Goal: Task Accomplishment & Management: Manage account settings

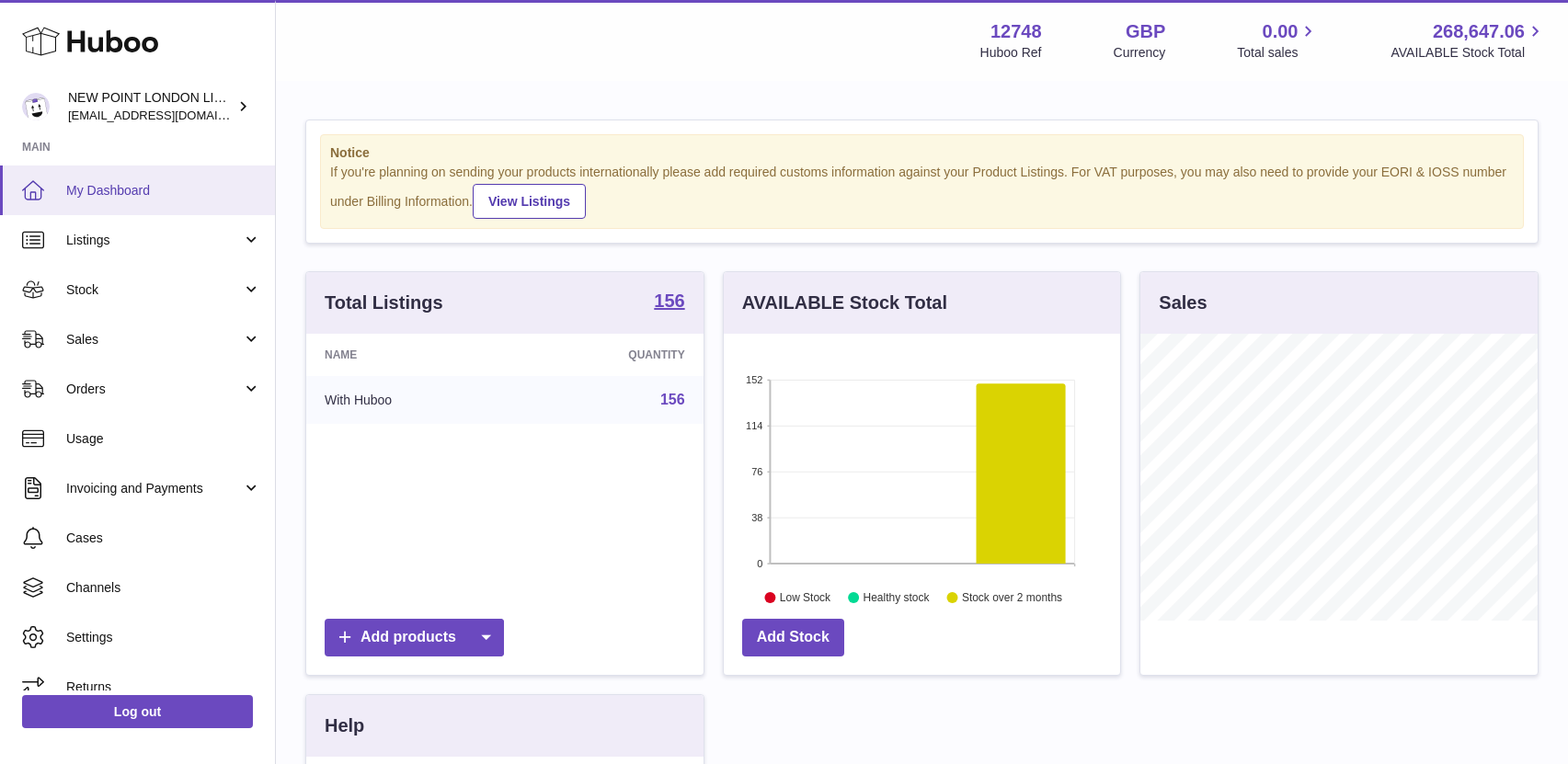
click at [157, 191] on span "My Dashboard" at bounding box center [163, 191] width 195 height 18
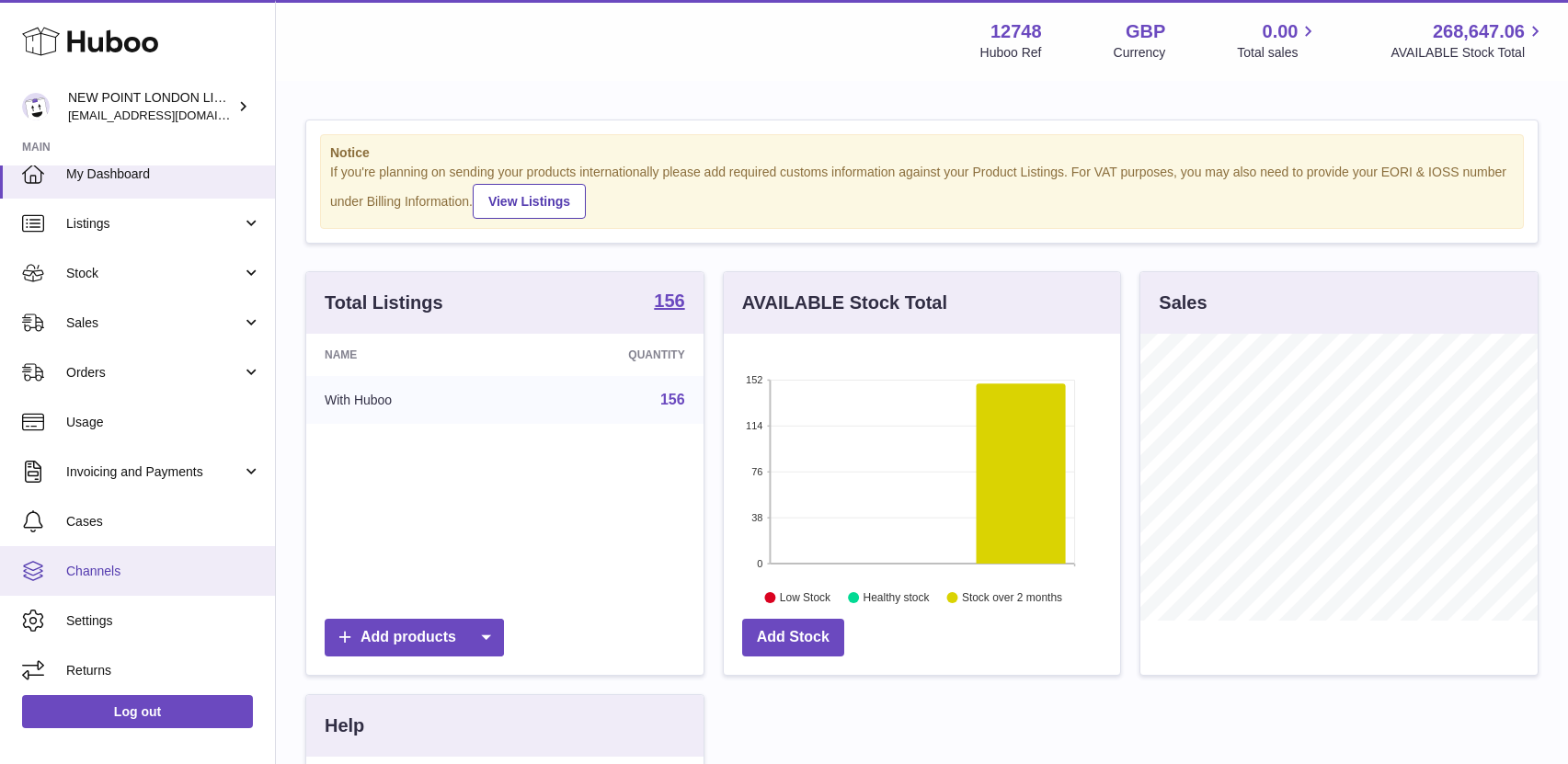
scroll to position [21, 0]
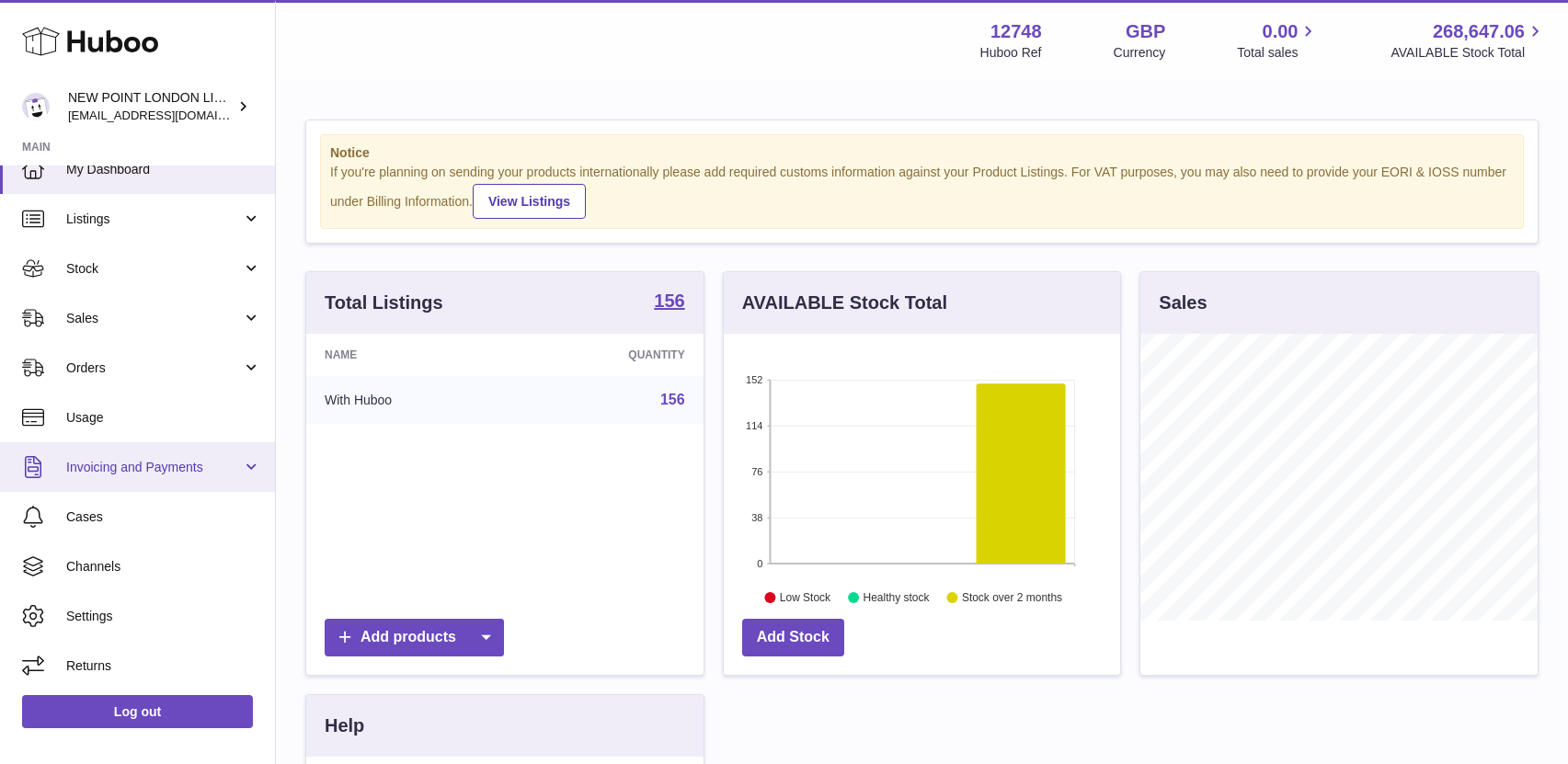
click at [178, 466] on span "Invoicing and Payments" at bounding box center [154, 467] width 175 height 18
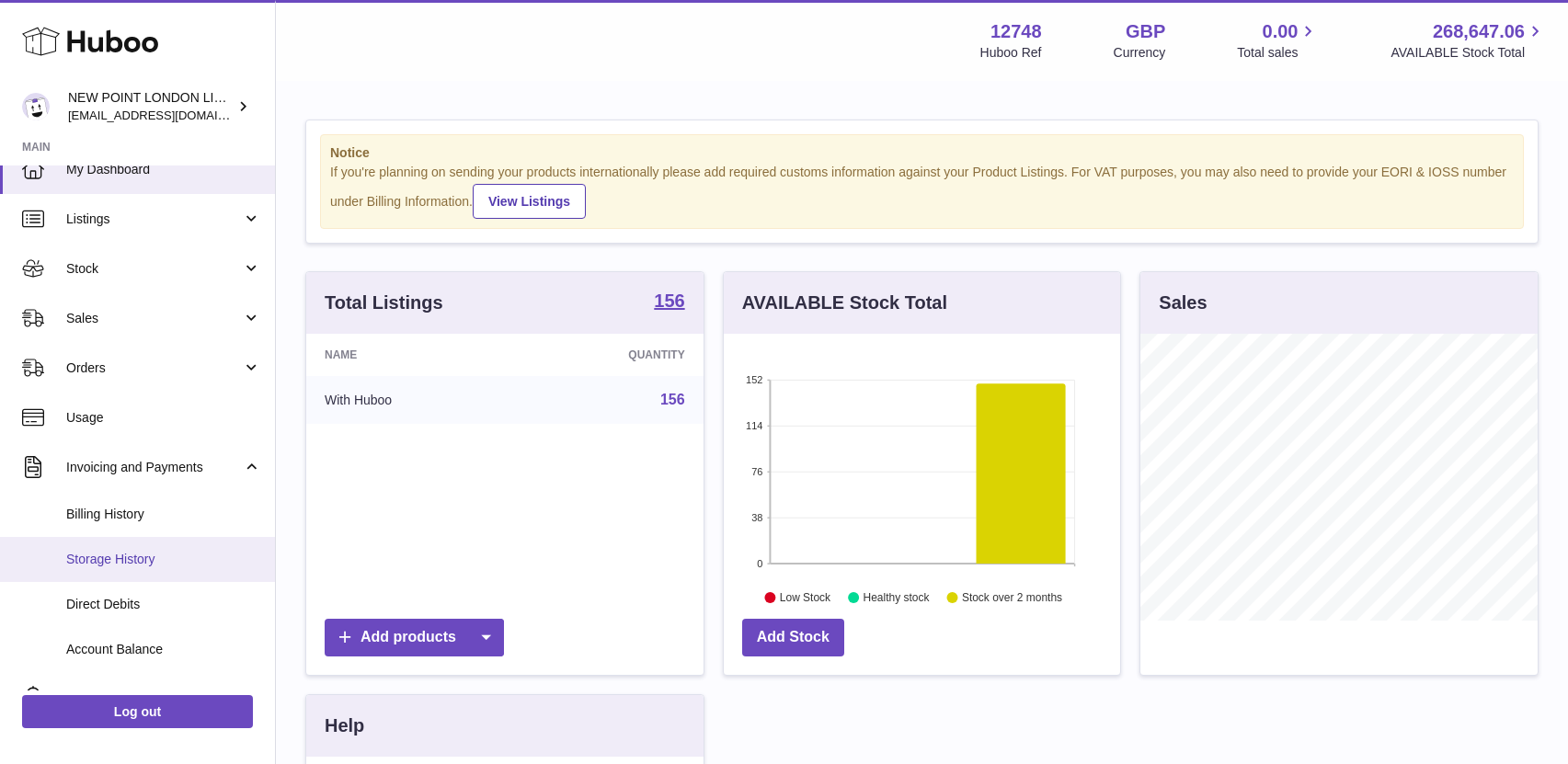
scroll to position [136, 0]
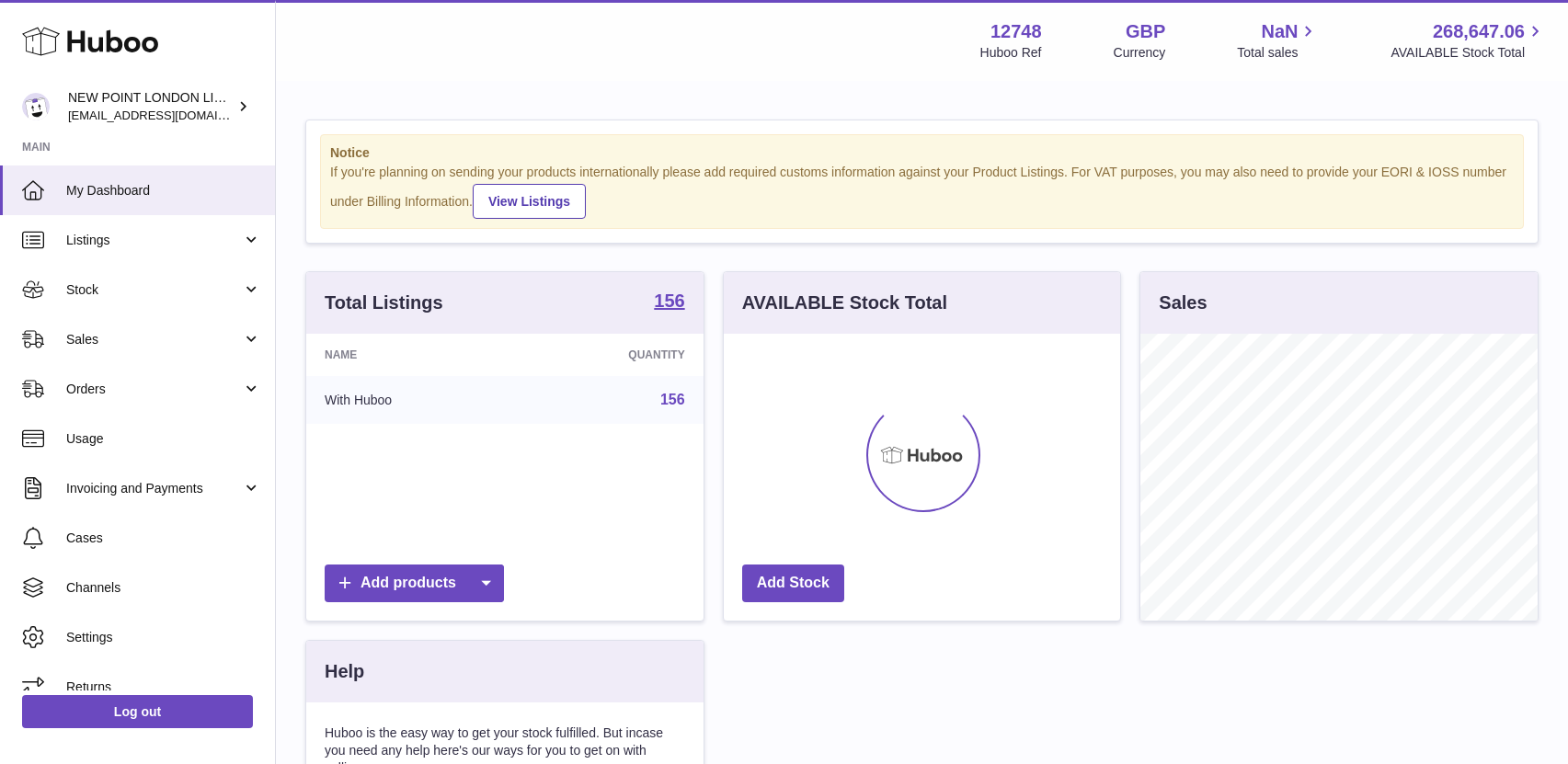
scroll to position [287, 396]
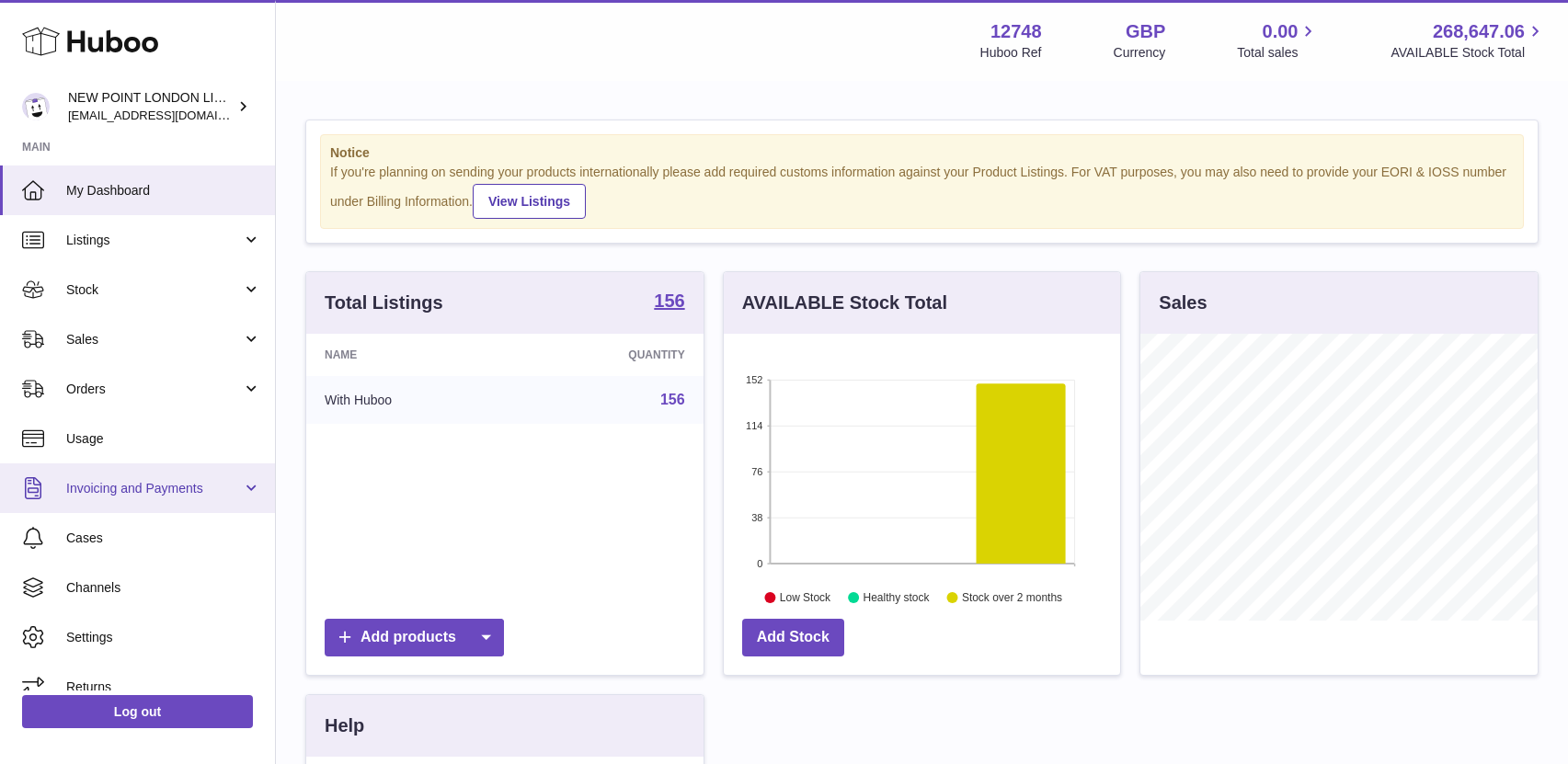
click at [201, 490] on span "Invoicing and Payments" at bounding box center [154, 489] width 175 height 18
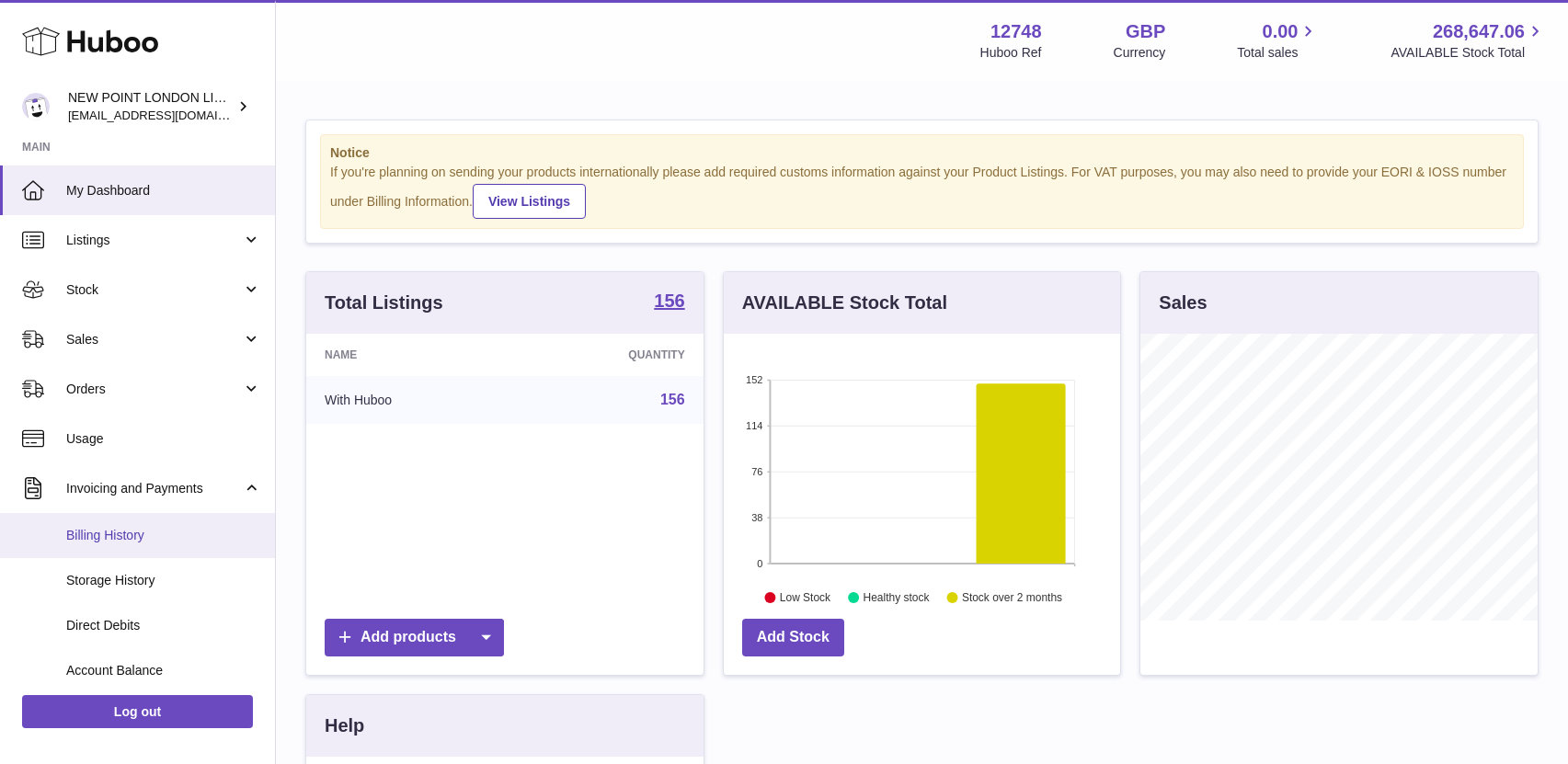
click at [191, 523] on link "Billing History" at bounding box center [137, 536] width 275 height 45
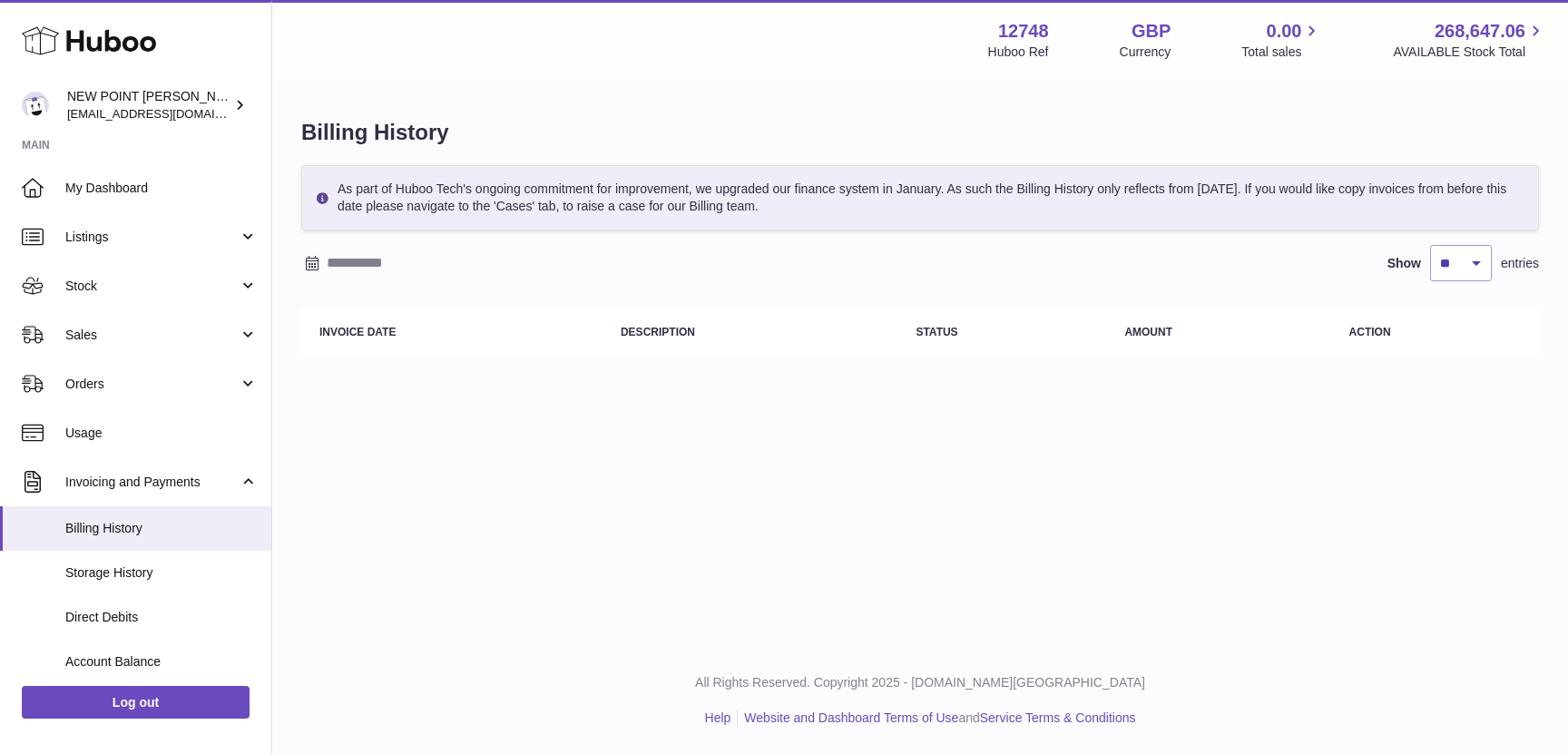
click at [393, 256] on input "text" at bounding box center [468, 263] width 283 height 29
click at [316, 300] on icon "button" at bounding box center [318, 299] width 21 height 21
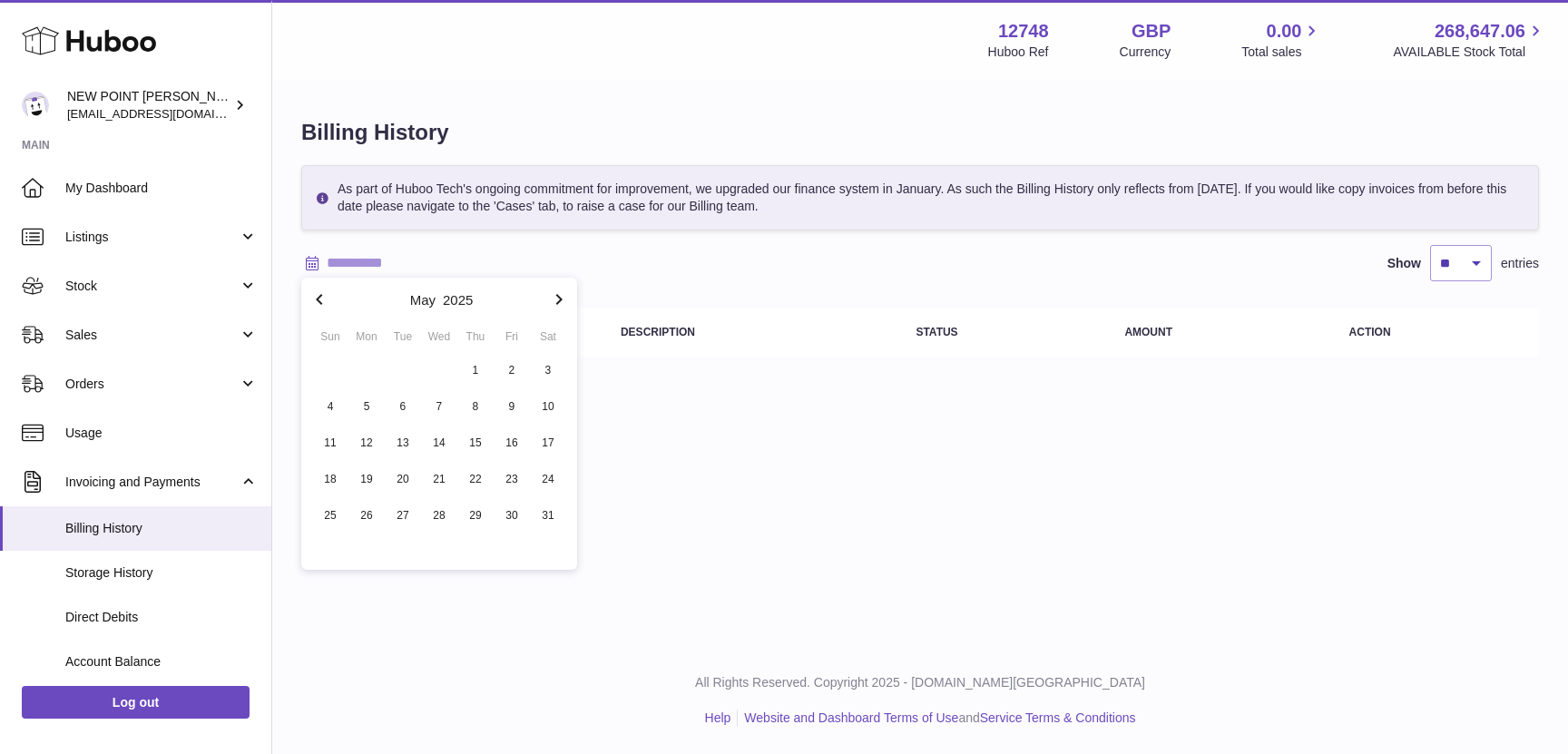
click at [316, 300] on icon "button" at bounding box center [318, 299] width 21 height 21
click at [313, 292] on icon "button" at bounding box center [318, 299] width 21 height 21
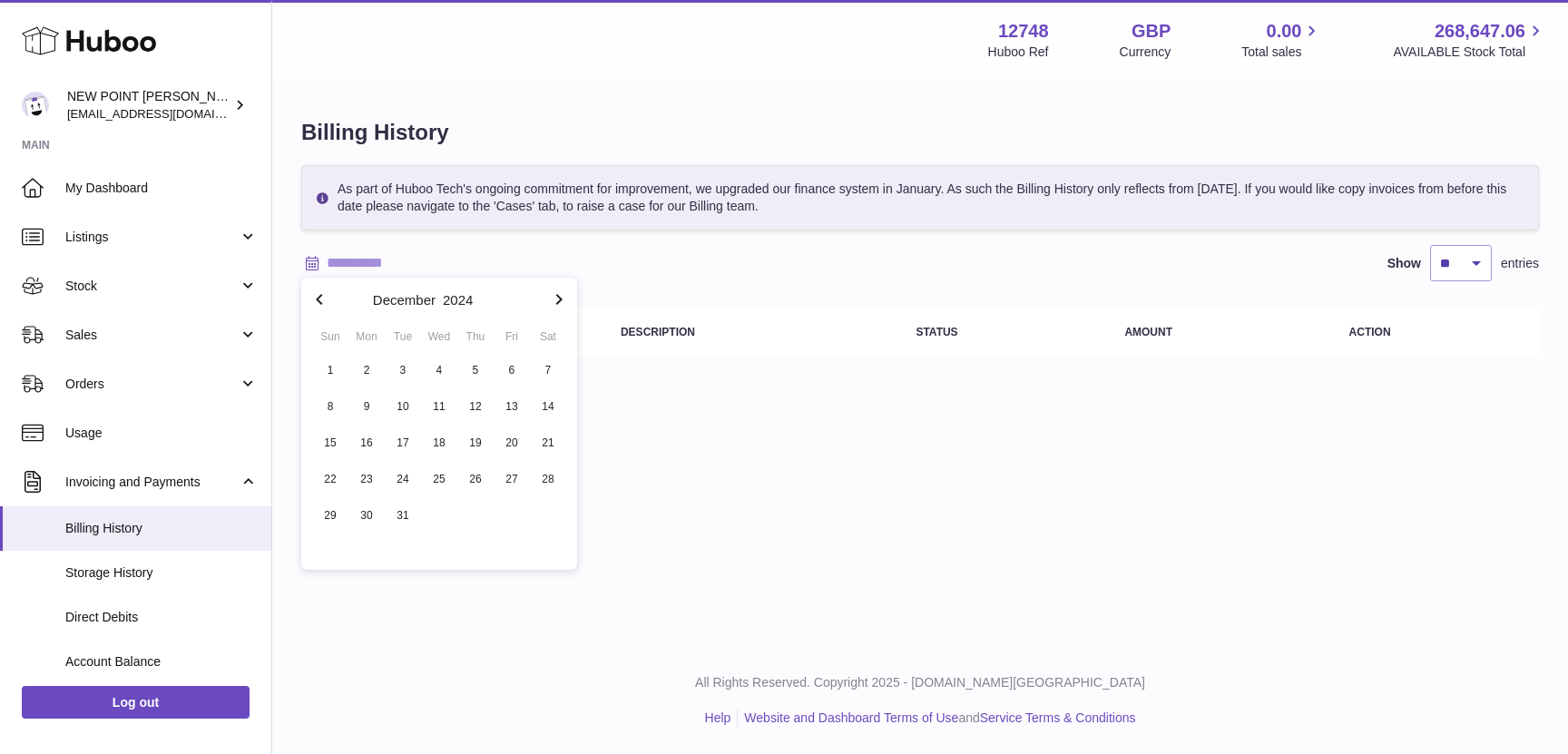
click at [560, 307] on icon "button" at bounding box center [559, 299] width 21 height 21
click at [437, 354] on span "1" at bounding box center [439, 370] width 33 height 33
click at [318, 299] on icon "button" at bounding box center [318, 300] width 7 height 11
click at [318, 298] on icon "button" at bounding box center [318, 300] width 7 height 11
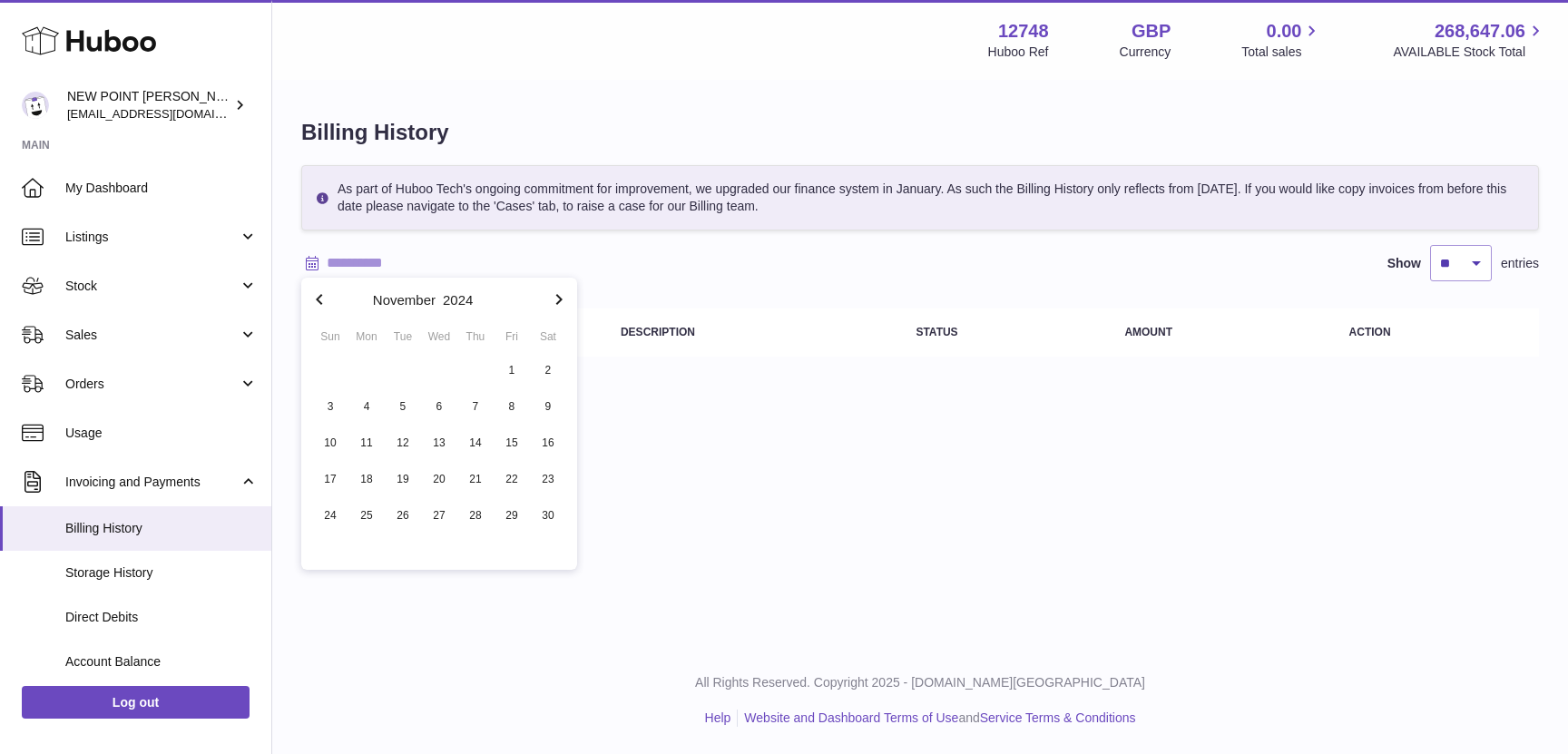
click at [318, 298] on icon "button" at bounding box center [318, 300] width 7 height 11
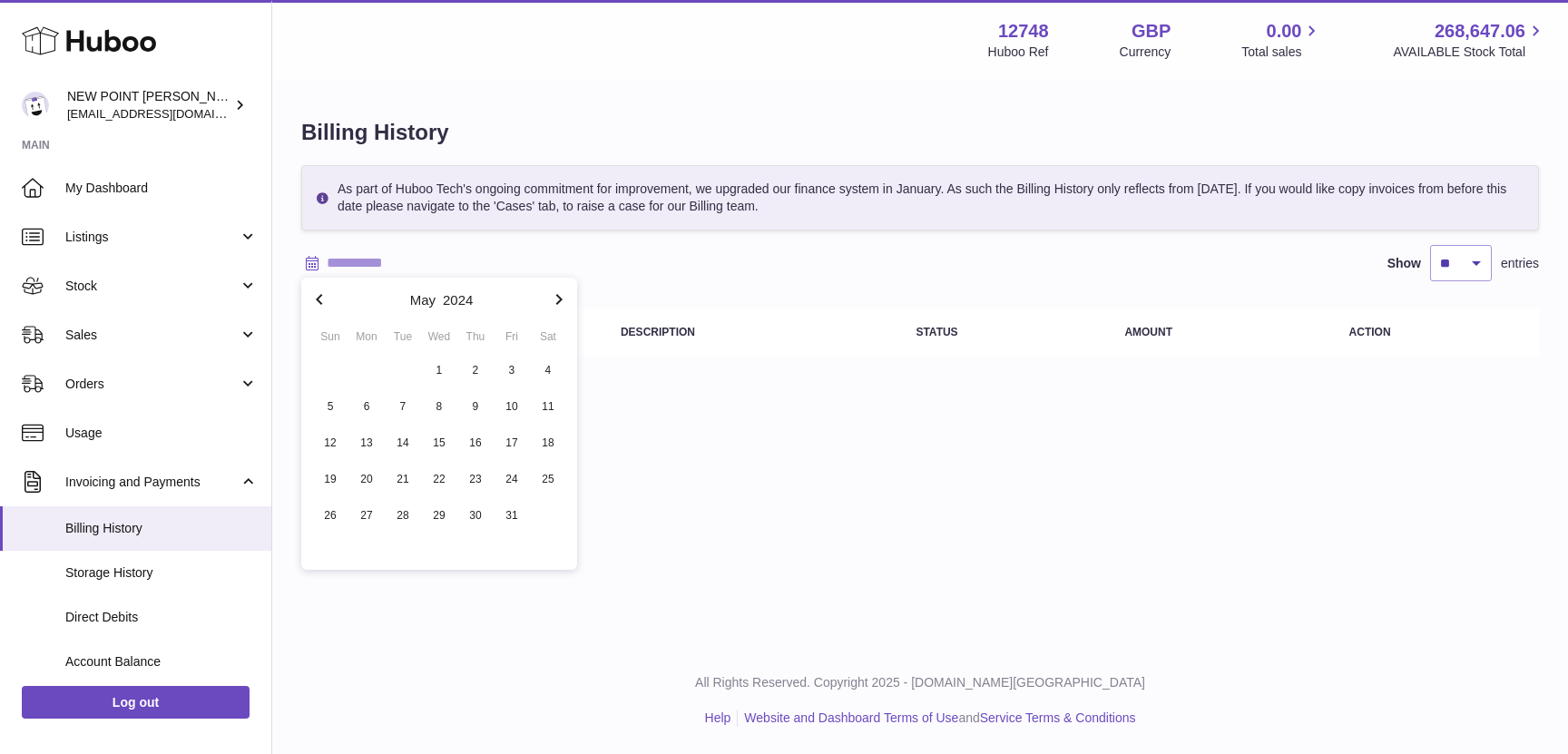
click at [318, 298] on icon "button" at bounding box center [318, 300] width 7 height 11
click at [319, 299] on icon "button" at bounding box center [318, 299] width 21 height 21
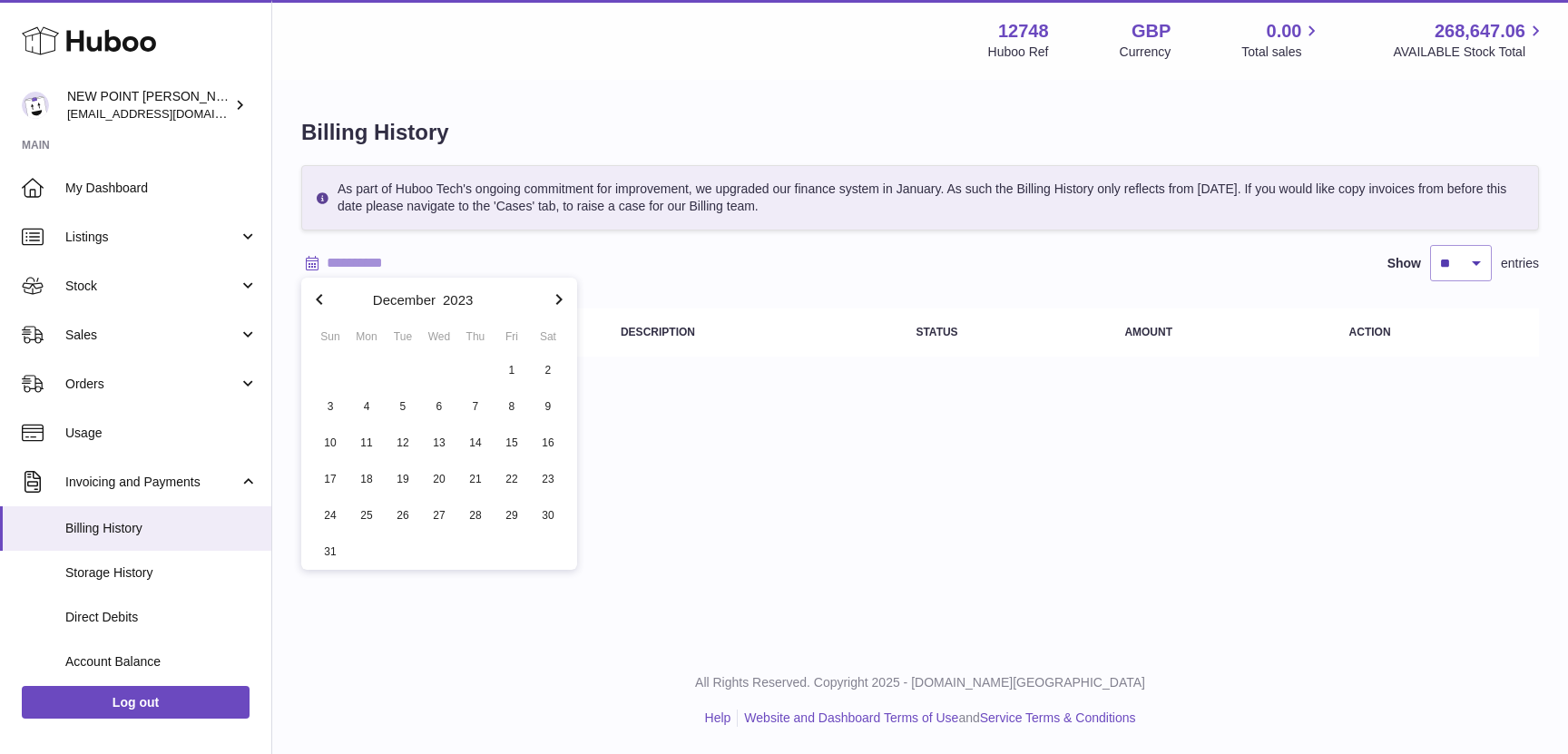
click at [561, 303] on icon "button" at bounding box center [559, 299] width 21 height 21
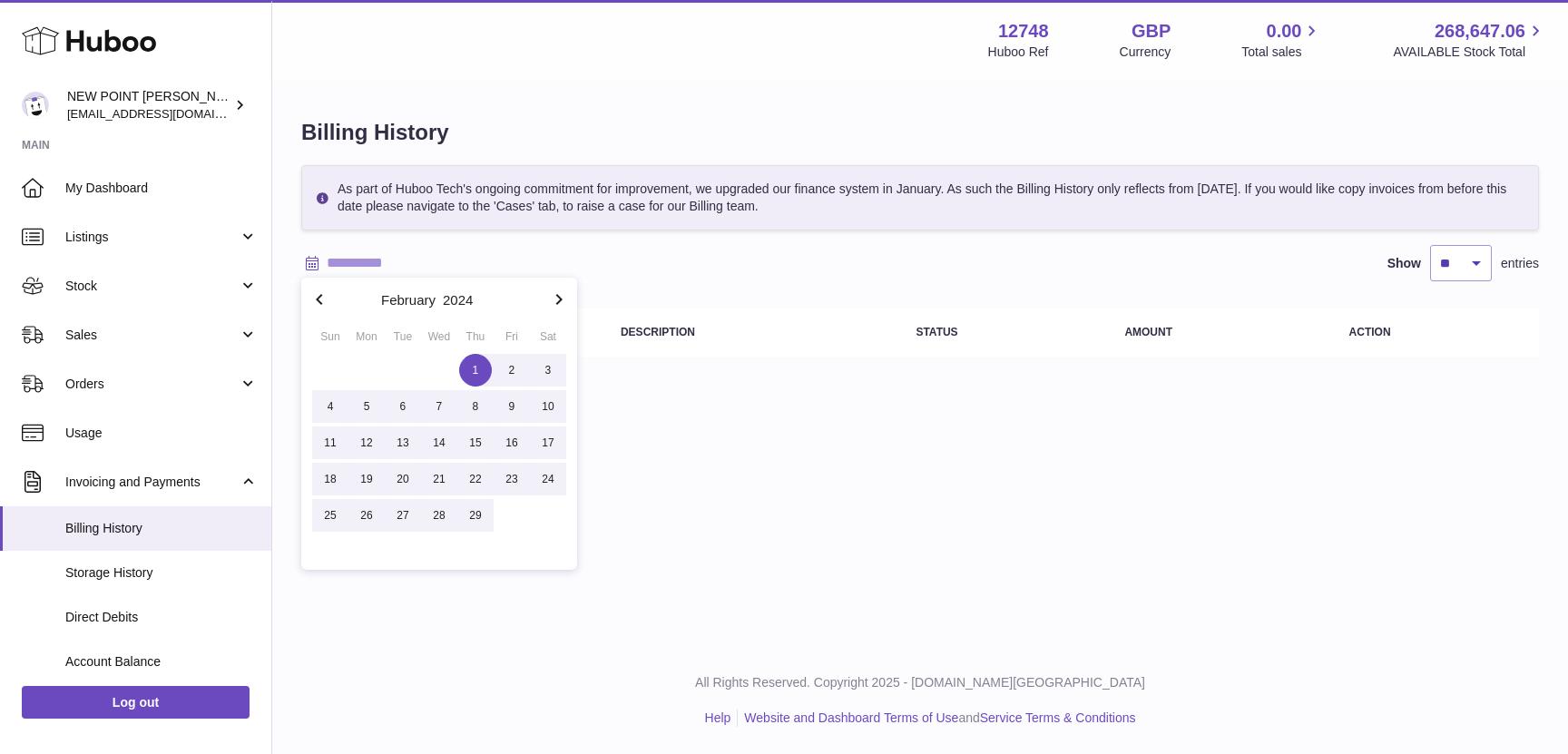
click at [474, 368] on span "1" at bounding box center [475, 370] width 33 height 33
type input "**********"
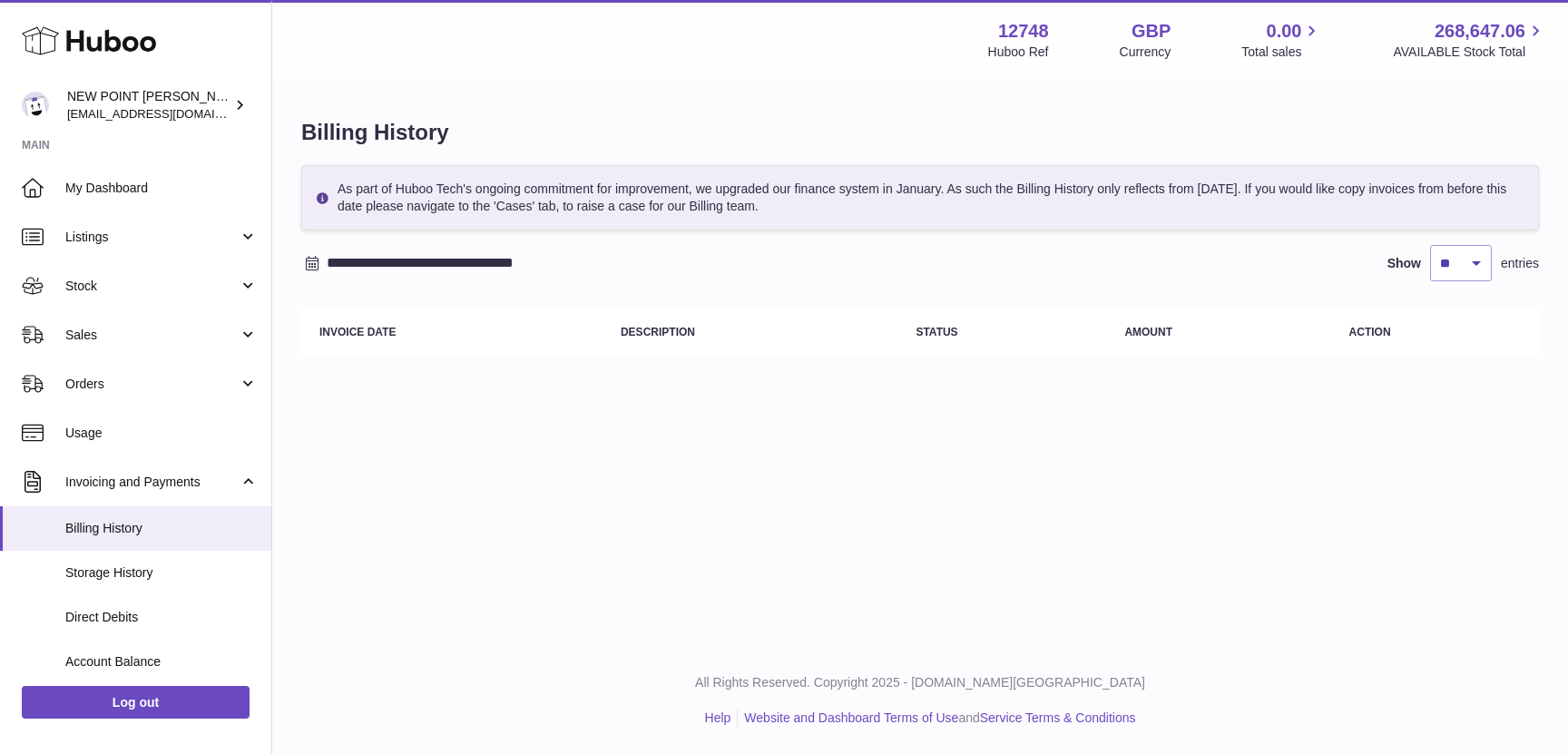
click at [528, 269] on input "**********" at bounding box center [468, 263] width 283 height 29
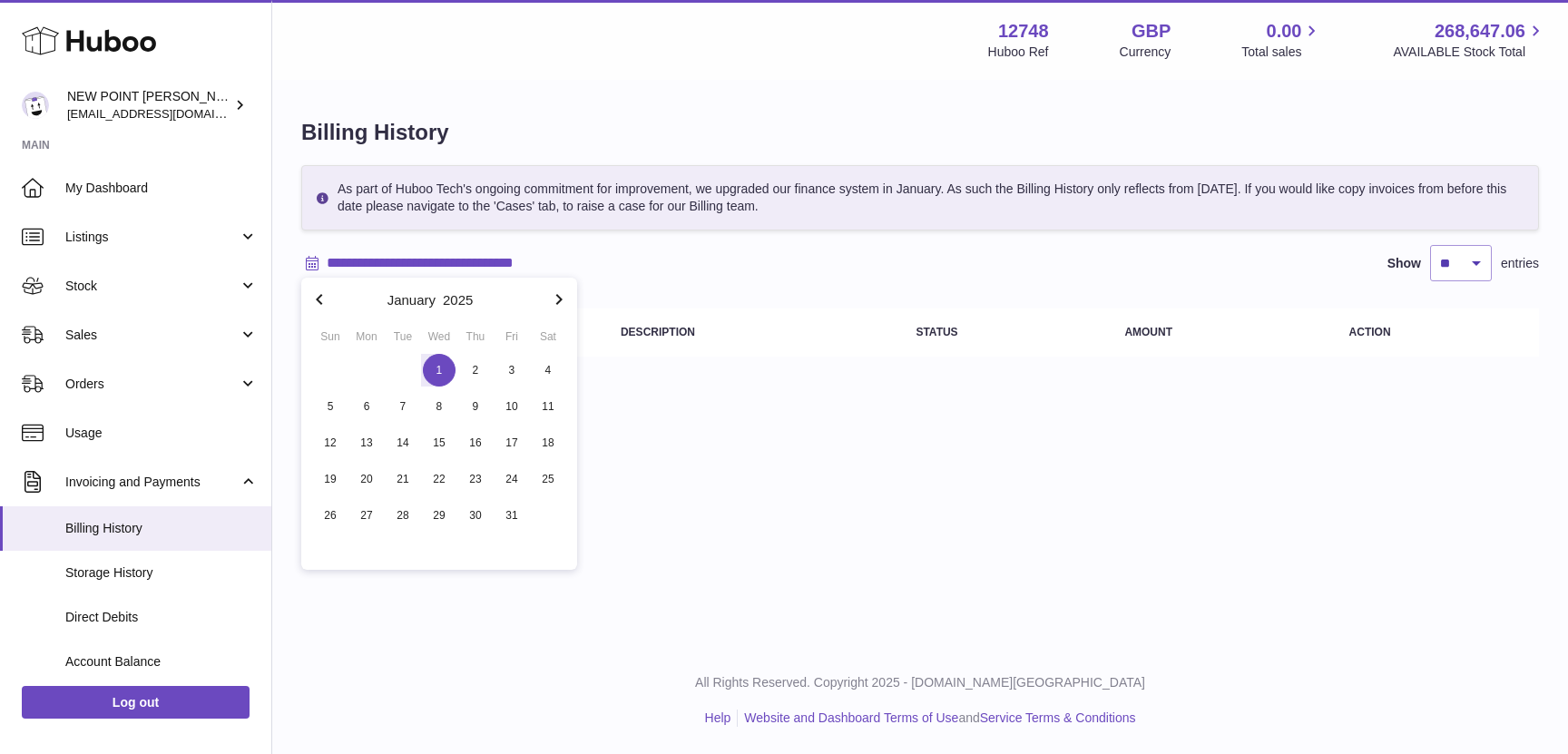
click at [631, 421] on div "**********" at bounding box center [920, 323] width 1296 height 647
